Goal: Communication & Community: Ask a question

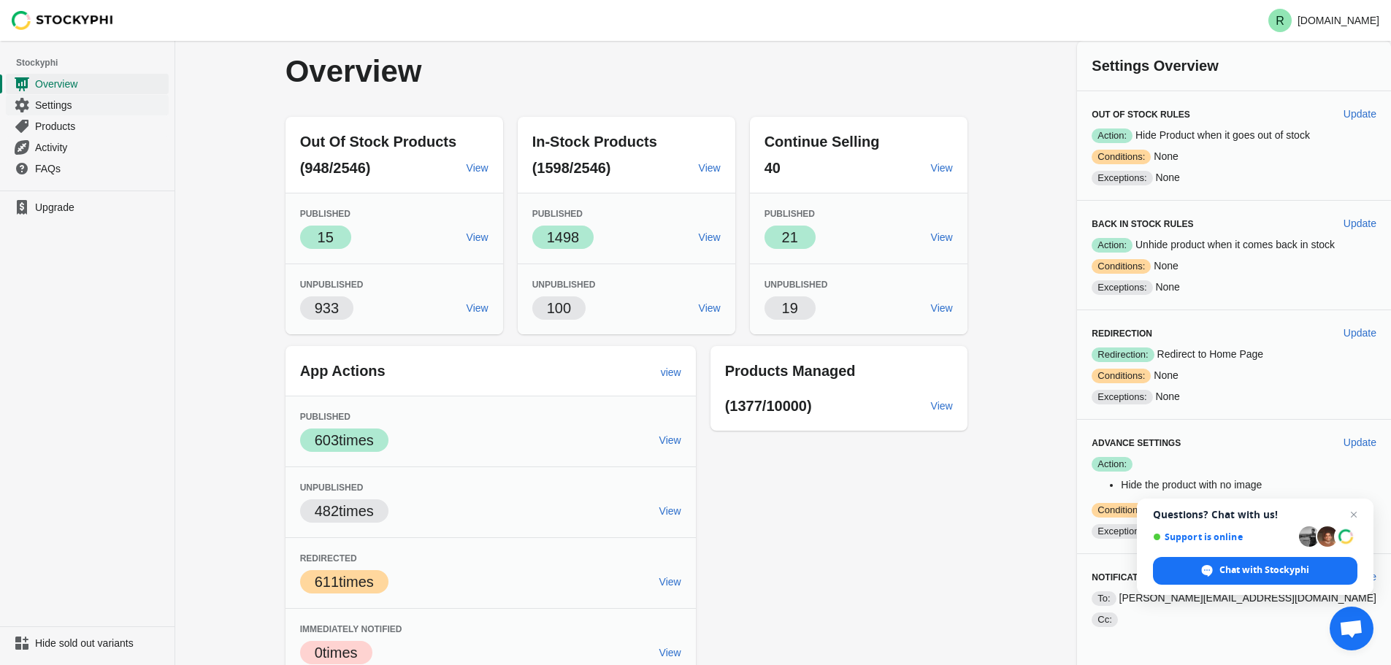
click at [50, 105] on span "Settings" at bounding box center [100, 105] width 131 height 15
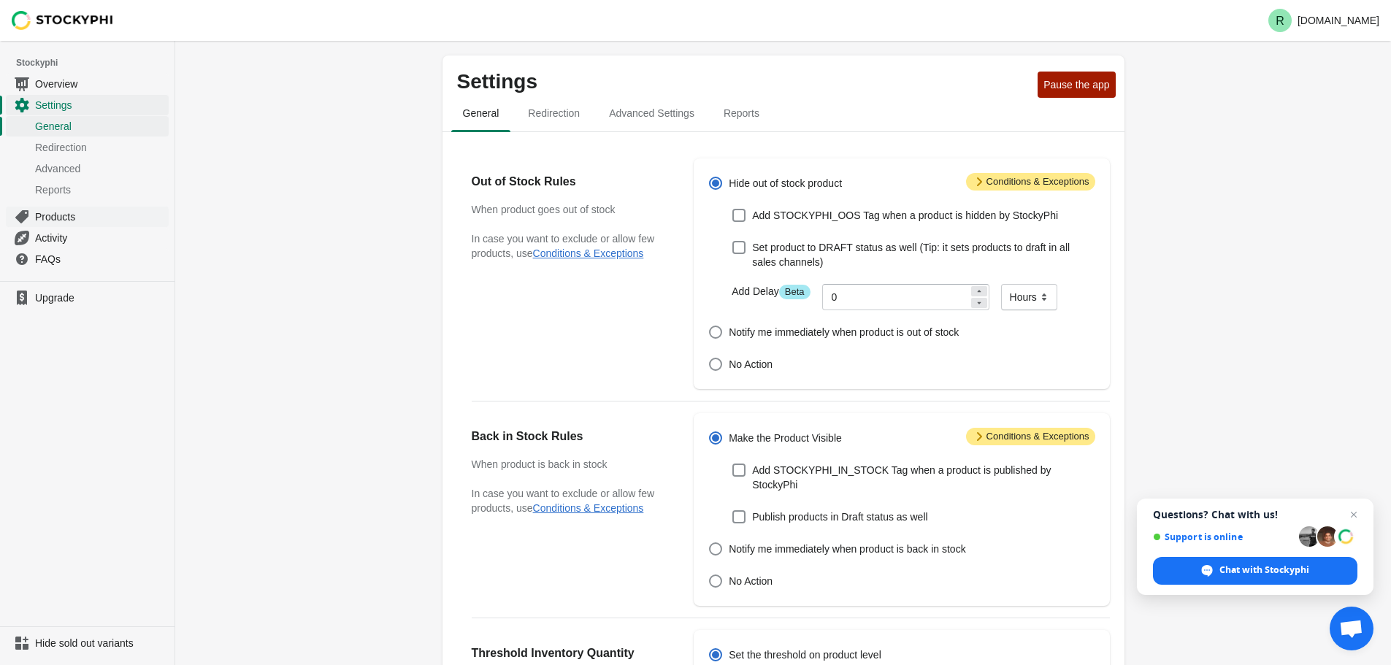
click at [69, 218] on span "Products" at bounding box center [100, 217] width 131 height 15
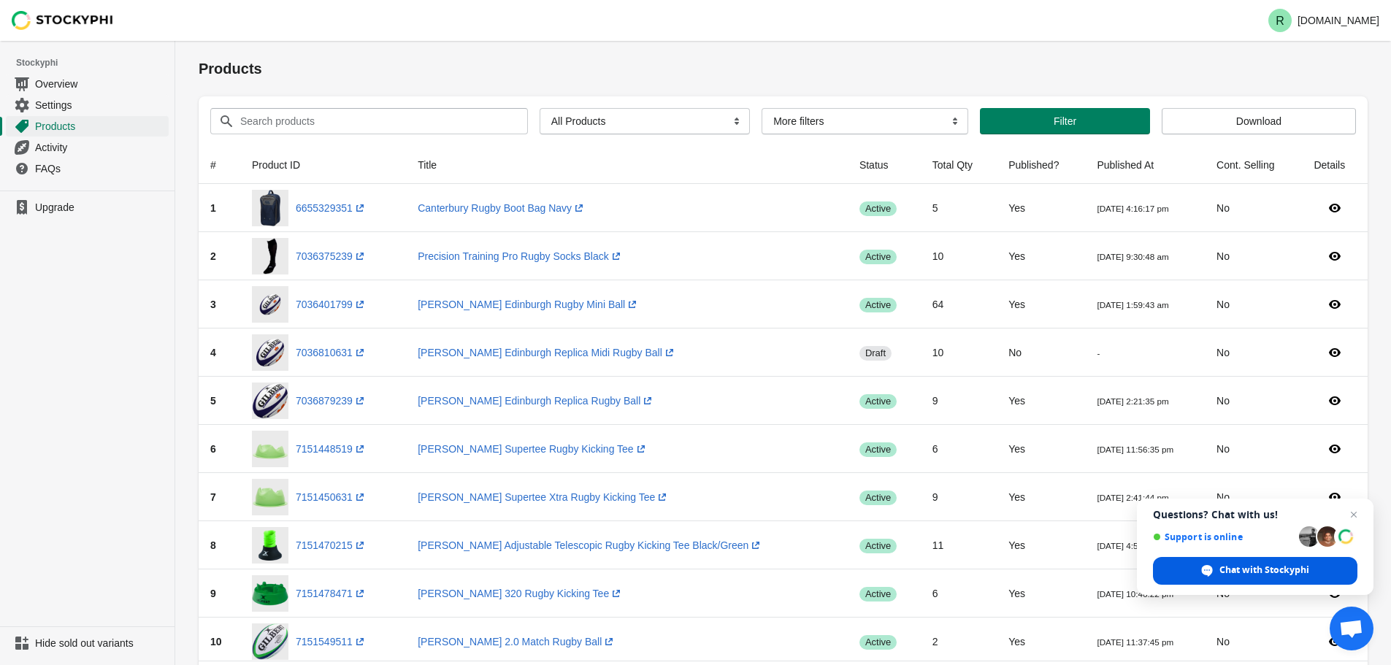
click at [1267, 567] on span "Chat with Stockyphi" at bounding box center [1264, 570] width 90 height 13
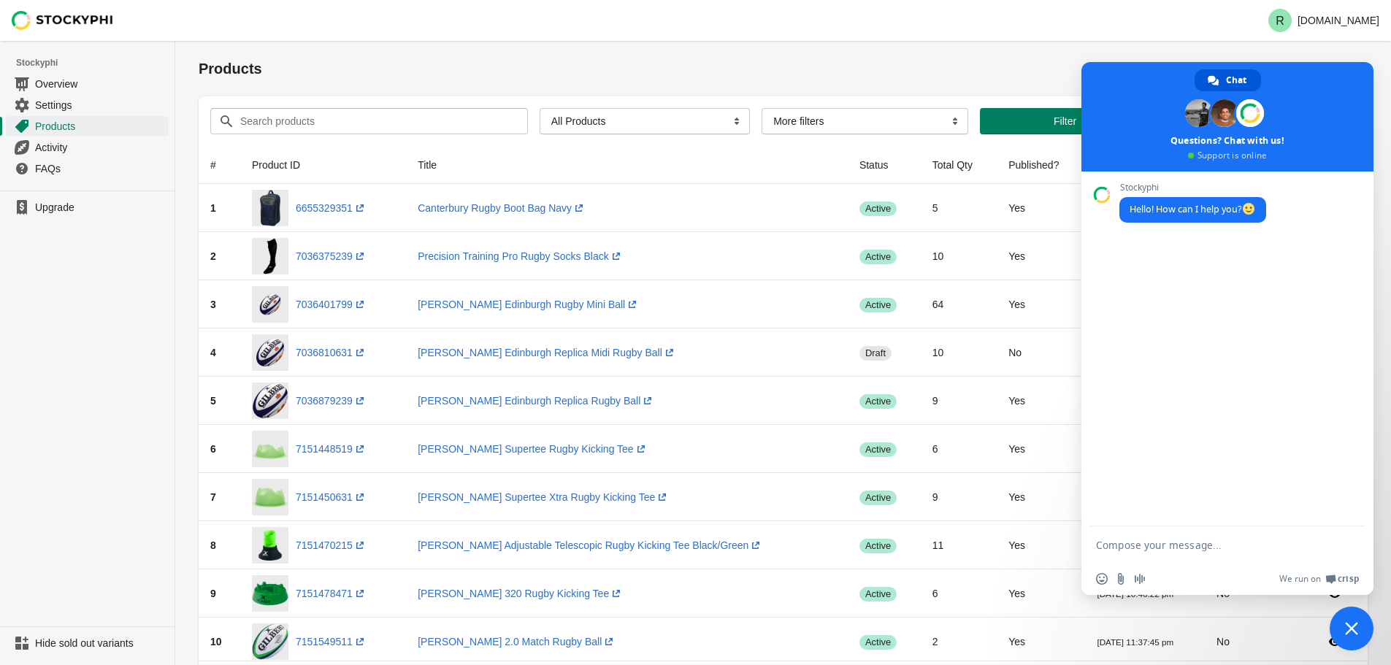
click at [1163, 538] on form at bounding box center [1211, 545] width 231 height 39
click at [1149, 545] on textarea "Compose your message..." at bounding box center [1211, 545] width 231 height 13
click at [1192, 528] on textarea "this is going to sound stupid but I'll ask anyway. Can Stocky Phi hind this pro…" at bounding box center [1211, 530] width 231 height 66
click at [1190, 529] on textarea "this is going to sound stupid but I'll ask anyway. Can Stocky Phi hind this pro…" at bounding box center [1211, 530] width 231 height 66
click at [1291, 529] on textarea "this is going to sound stupid but I'll ask anyway. Can Stocky Phi hide this pro…" at bounding box center [1211, 530] width 231 height 66
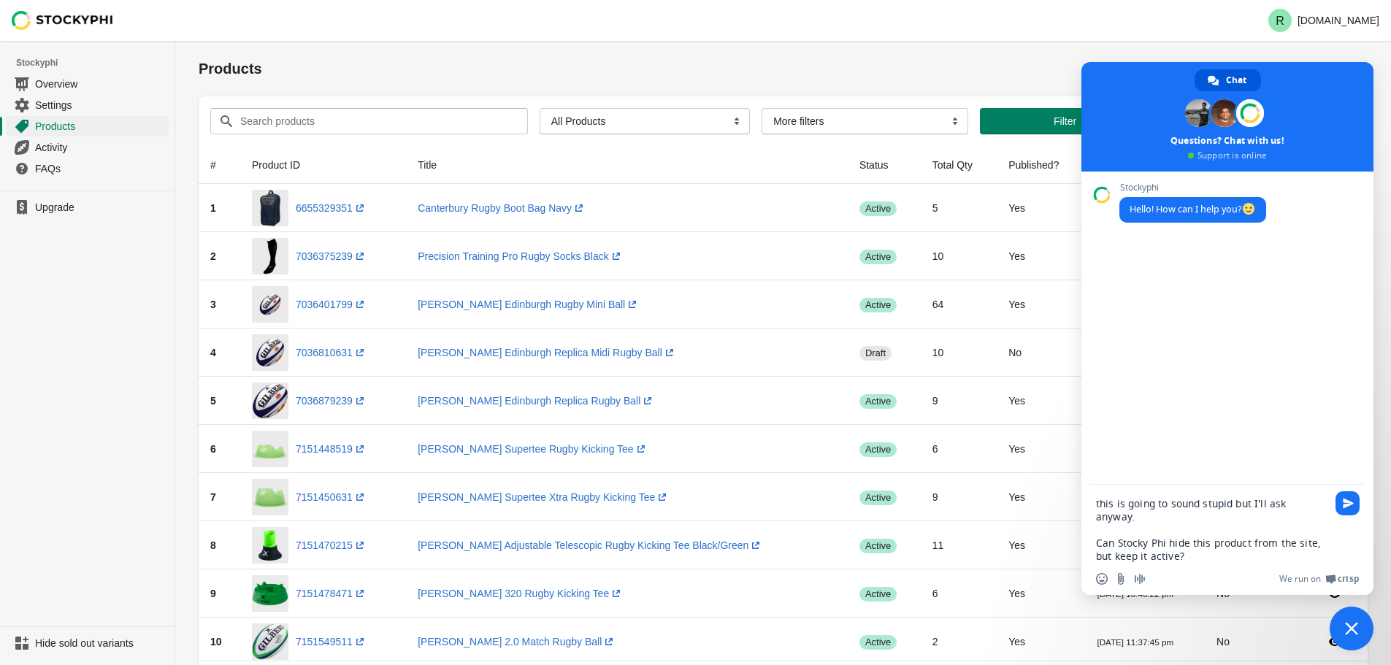
click at [1187, 540] on textarea "this is going to sound stupid but I'll ask anyway. Can Stocky Phi hide this pro…" at bounding box center [1211, 530] width 231 height 66
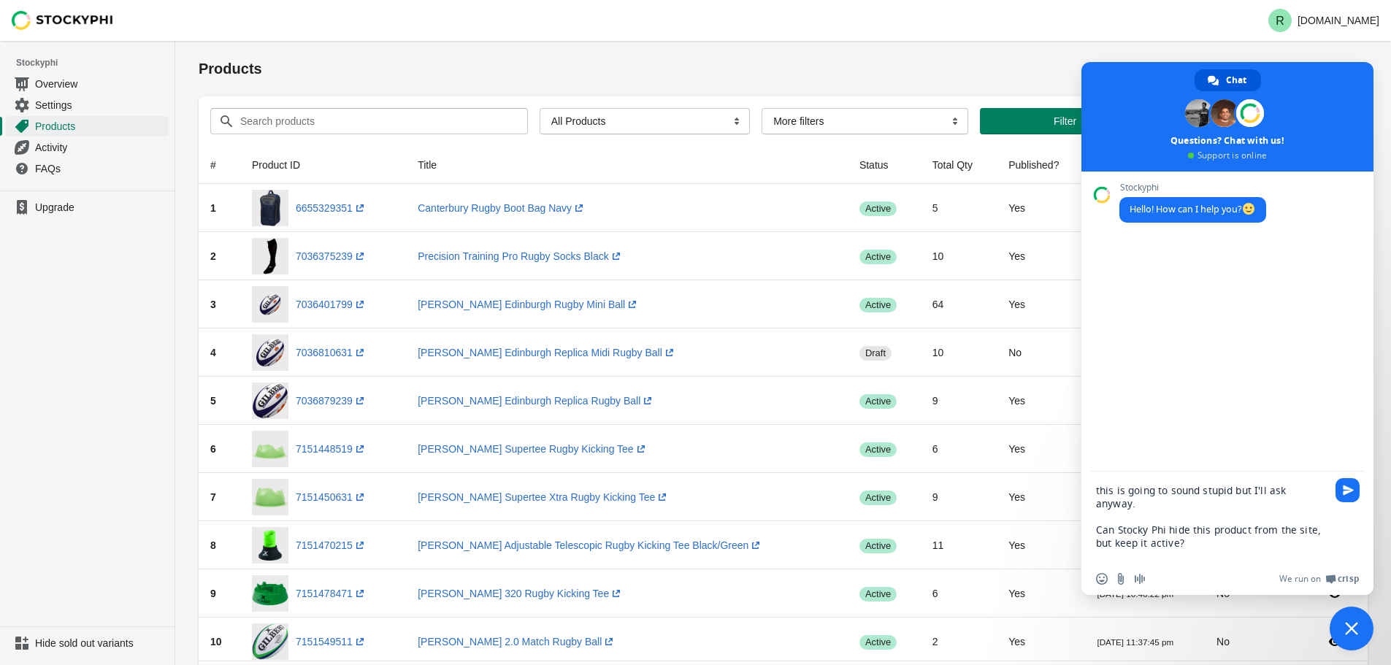
drag, startPoint x: 1094, startPoint y: 557, endPoint x: 1239, endPoint y: 585, distance: 147.9
click at [1239, 585] on div "We run on Crisp" at bounding box center [1256, 579] width 206 height 12
drag, startPoint x: 1150, startPoint y: 562, endPoint x: 1108, endPoint y: 560, distance: 42.4
click at [1145, 561] on textarea "this is going to sound stupid but I'll ask anyway. Can Stocky Phi hide this pro…" at bounding box center [1211, 523] width 231 height 79
click at [1108, 554] on textarea "this is going to sound stupid but I'll ask anyway. Can Stocky Phi hide this pro…" at bounding box center [1211, 523] width 231 height 79
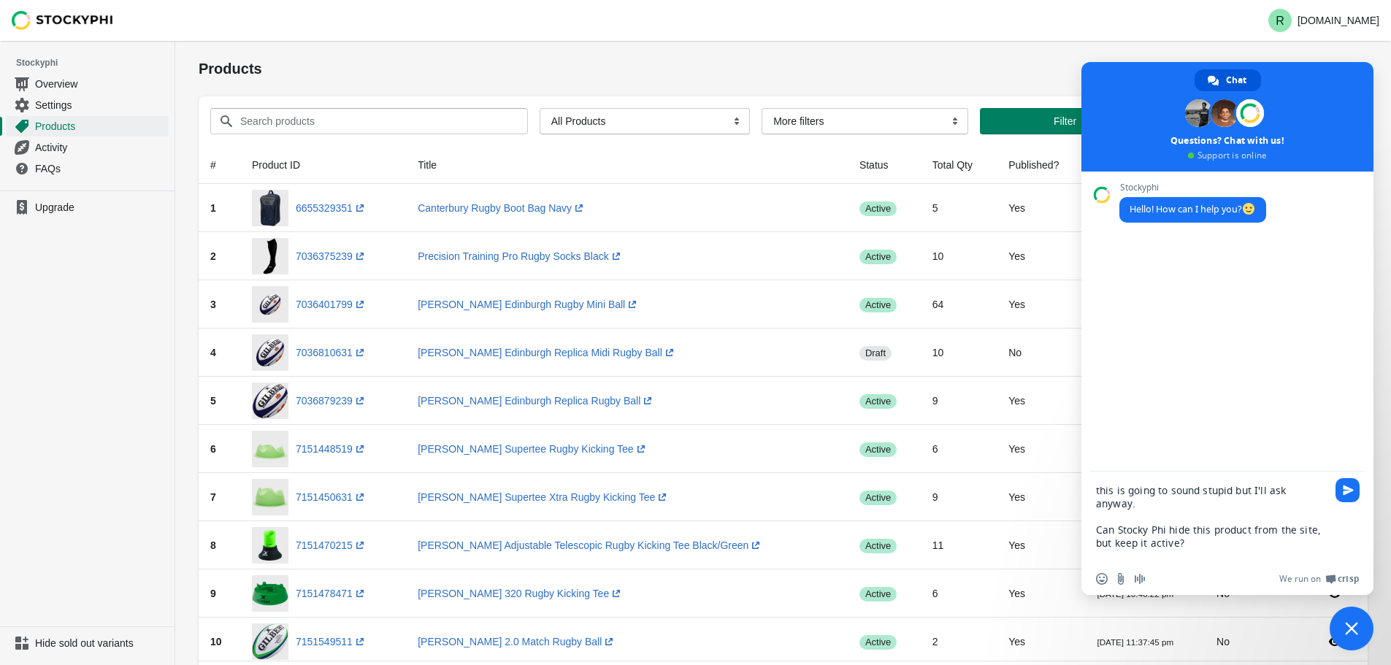
click at [1187, 534] on textarea "this is going to sound stupid but I'll ask anyway. Can Stocky Phi hide this pro…" at bounding box center [1211, 523] width 231 height 79
paste textarea "https://www.rugbystuff.com/products/pay-now-to-unlock-free-returns?_pos=1&_psq=…"
click at [1300, 477] on textarea "this is going to sound stupid but I'll ask anyway. Can Stocky Phi hide this pro…" at bounding box center [1211, 504] width 231 height 118
click at [1296, 477] on textarea "this is going to sound stupid but I'll ask anyway. Can Stocky Phi hide this pro…" at bounding box center [1211, 504] width 231 height 118
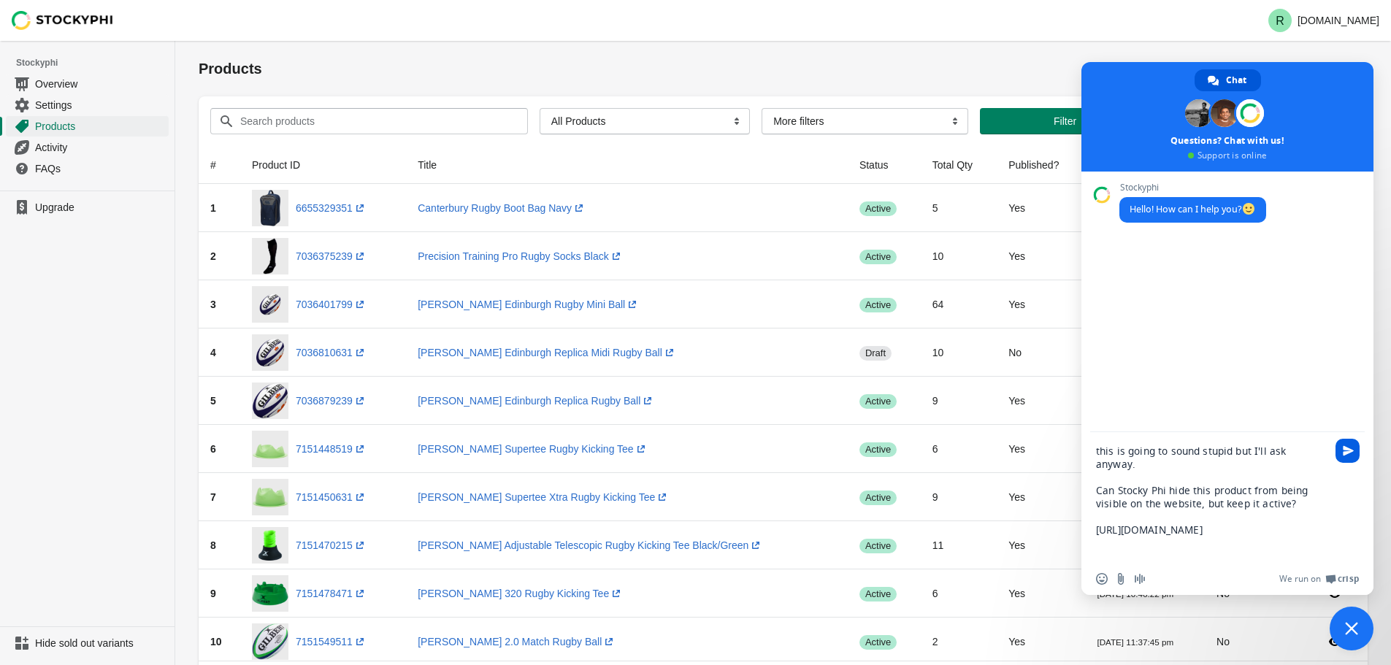
type textarea "this is going to sound stupid but I'll ask anyway. Can Stocky Phi hide this pro…"
click at [1350, 450] on span "Send" at bounding box center [1348, 450] width 11 height 11
